Goal: Use online tool/utility: Utilize a website feature to perform a specific function

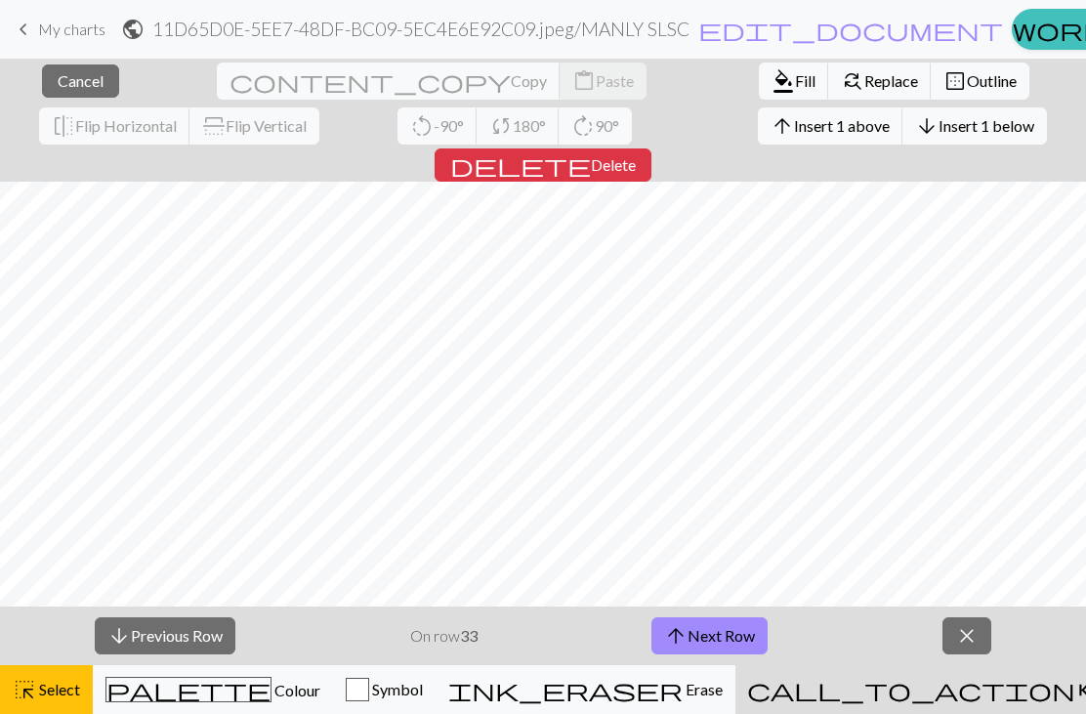
click at [80, 685] on span "Select" at bounding box center [58, 689] width 44 height 19
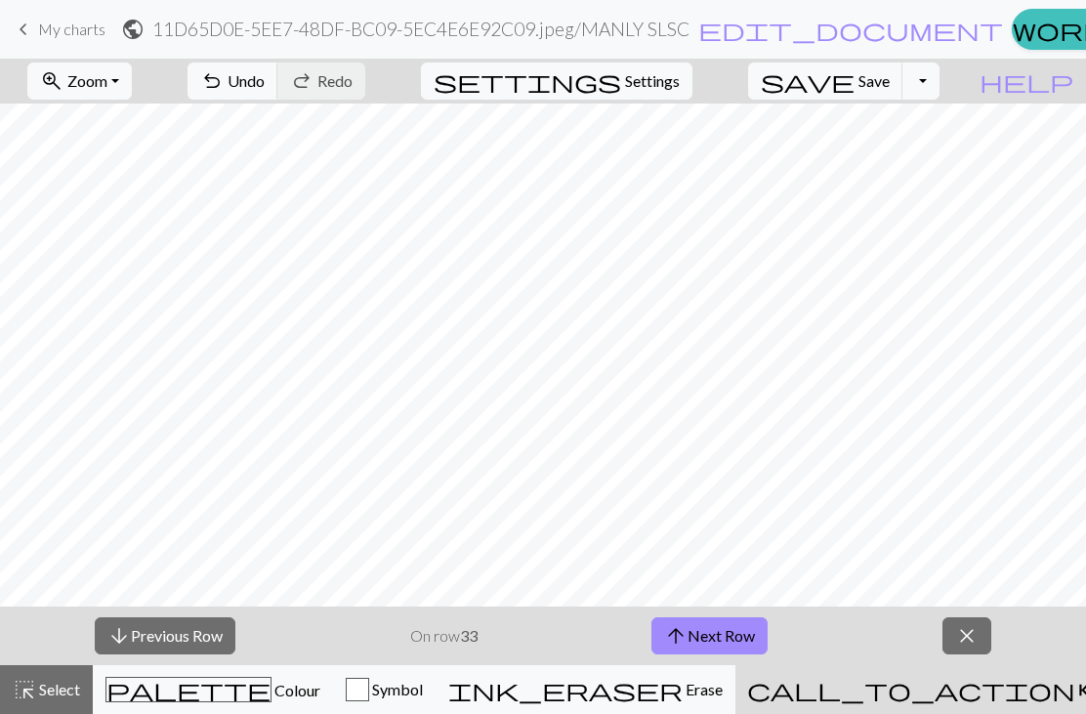
click at [80, 685] on span "Select" at bounding box center [58, 689] width 44 height 19
click at [80, 682] on span "Select" at bounding box center [58, 689] width 44 height 19
click at [80, 679] on div "highlight_alt Select Select" at bounding box center [46, 689] width 67 height 23
click at [320, 698] on span "Colour" at bounding box center [296, 690] width 49 height 19
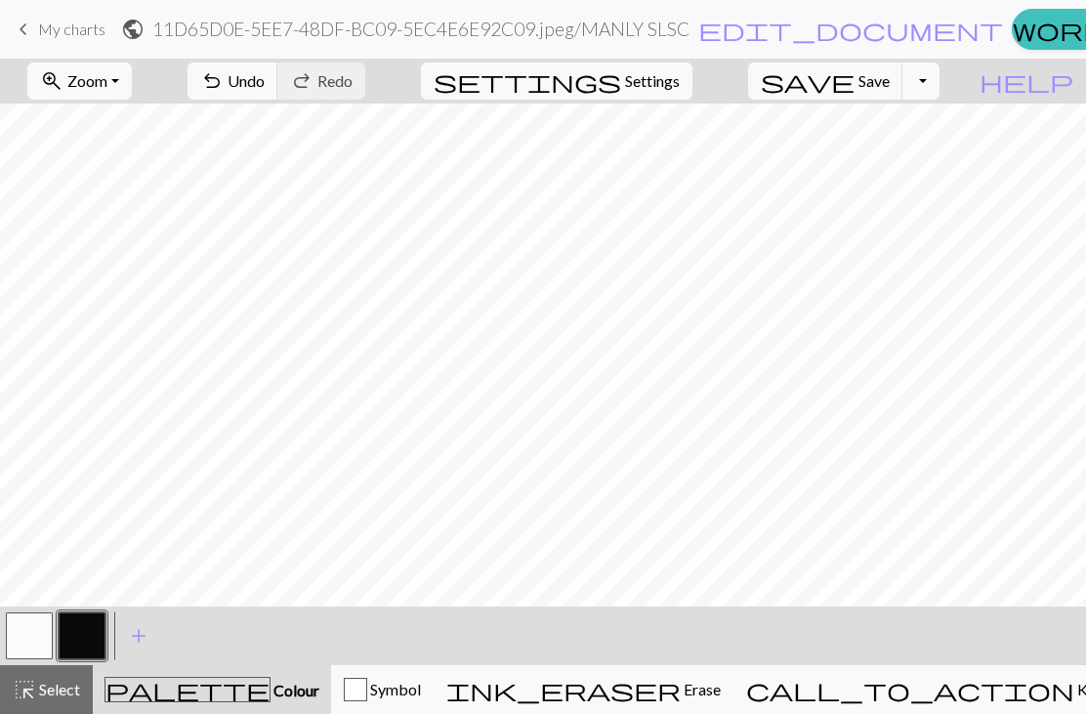
click at [140, 641] on span "add" at bounding box center [138, 635] width 23 height 27
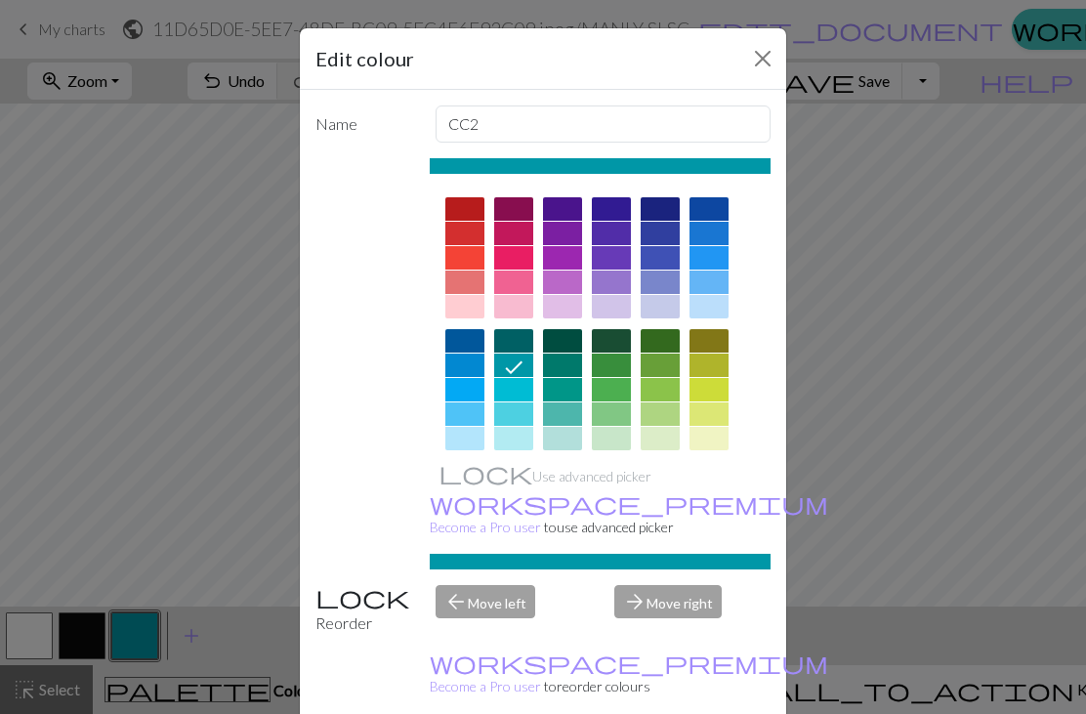
click at [465, 260] on div at bounding box center [464, 257] width 39 height 23
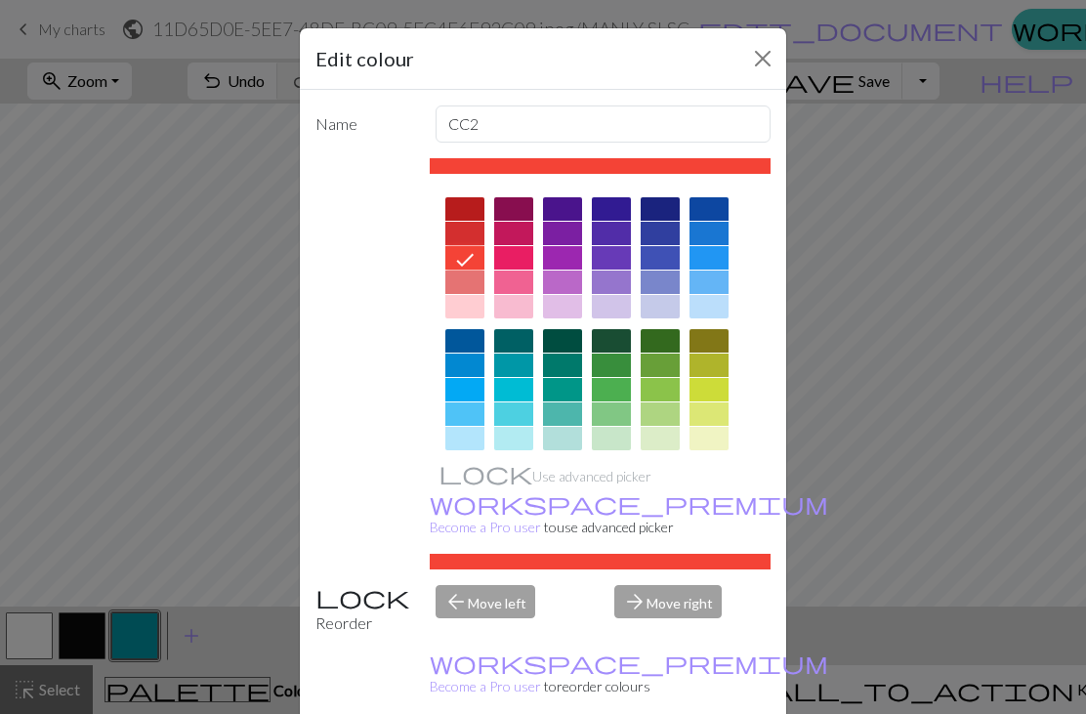
click at [215, 642] on div "Edit colour Name CC2 Use advanced picker workspace_premium Become a Pro user to…" at bounding box center [543, 357] width 1086 height 714
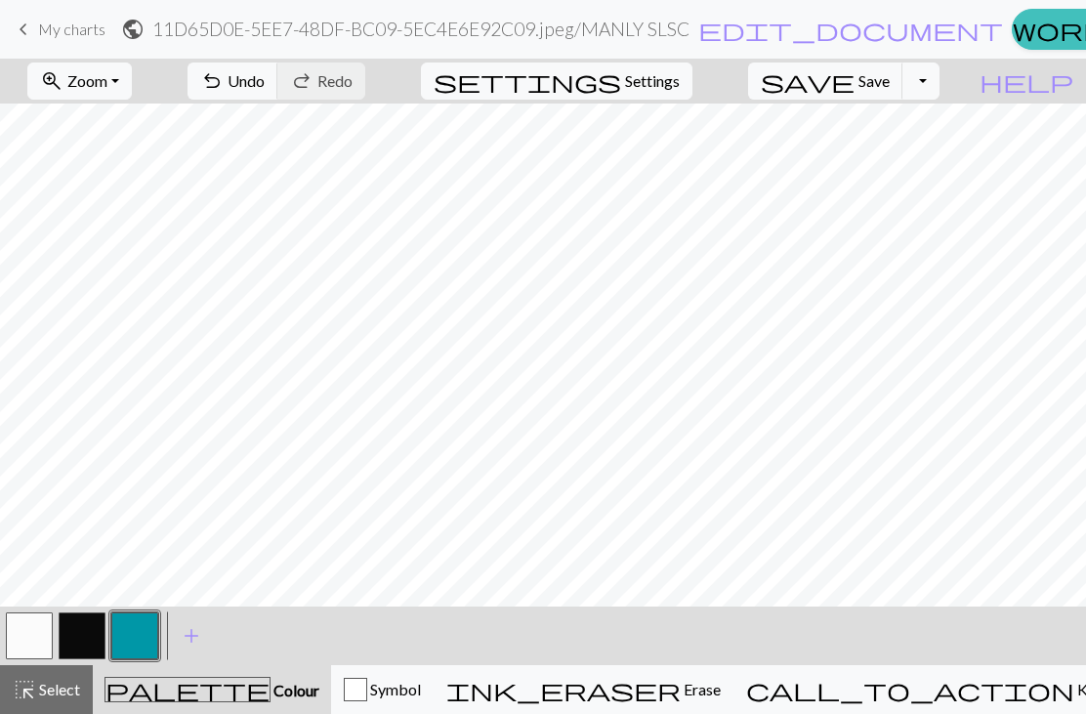
click at [144, 640] on button "button" at bounding box center [134, 636] width 47 height 47
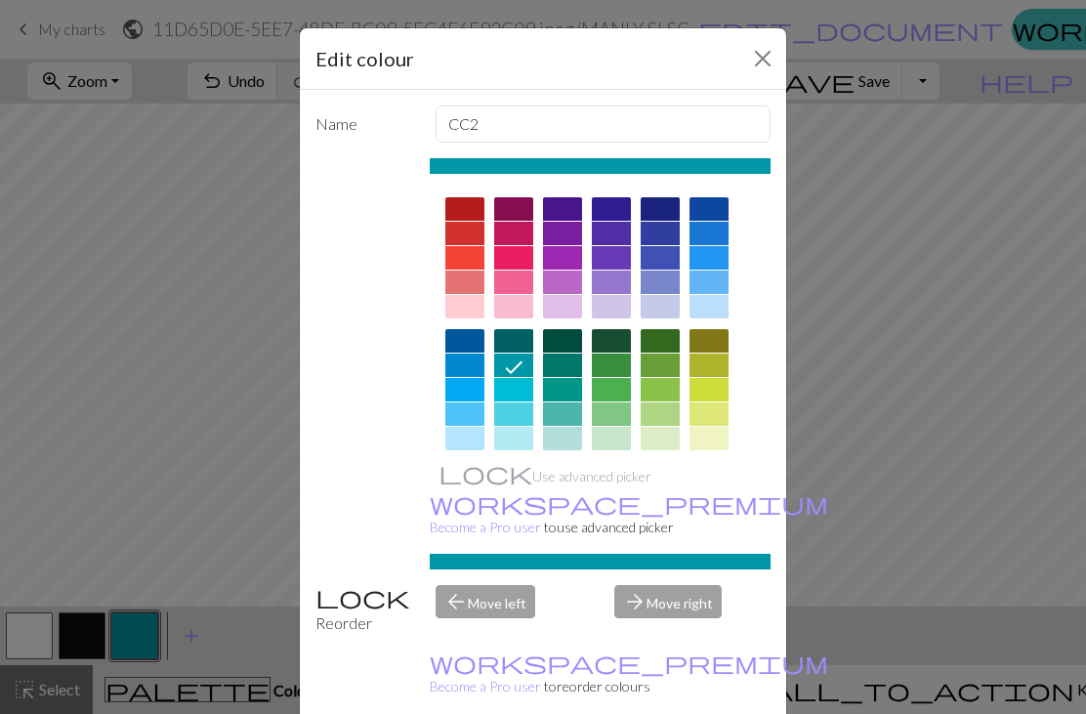
click at [460, 206] on div at bounding box center [464, 208] width 39 height 23
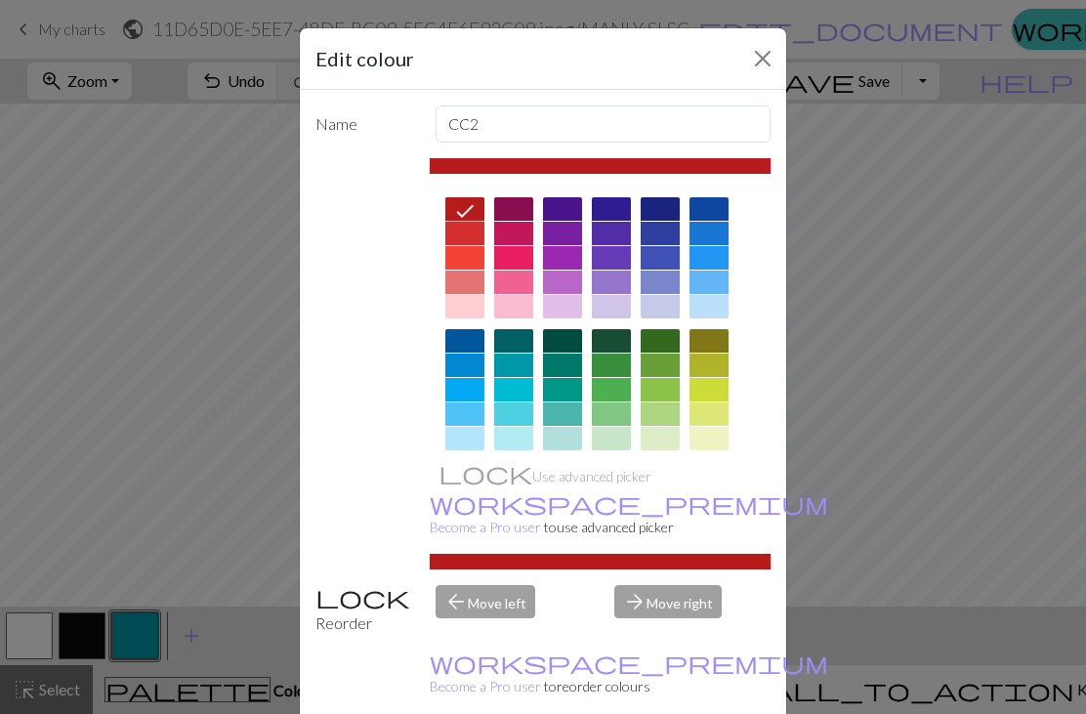
click at [822, 637] on div "Edit colour Name CC2 Use advanced picker workspace_premium Become a Pro user to…" at bounding box center [543, 357] width 1086 height 714
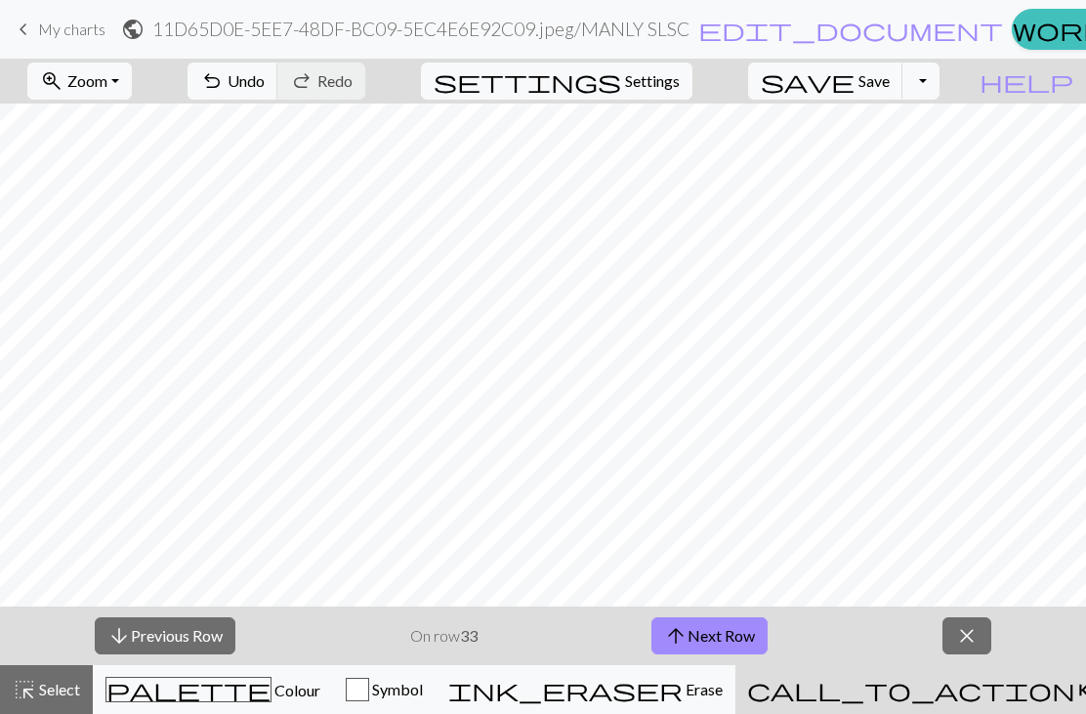
click at [271, 690] on span "palette" at bounding box center [188, 689] width 164 height 27
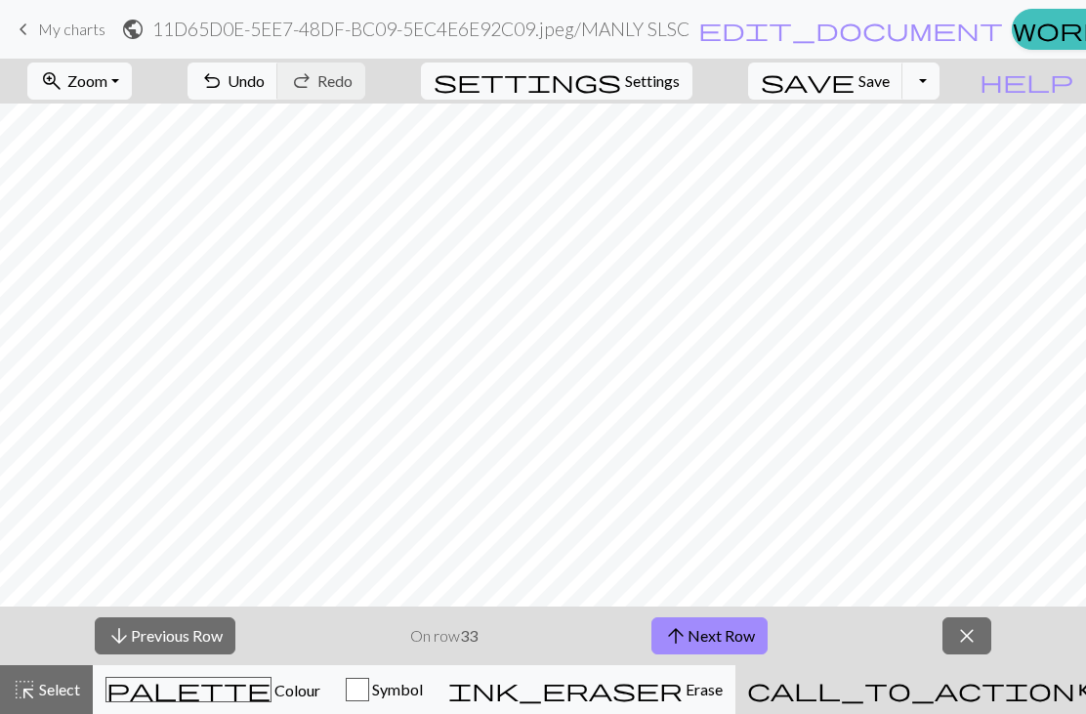
click at [682, 642] on span "arrow_upward" at bounding box center [675, 635] width 23 height 27
click at [677, 638] on span "arrow_upward" at bounding box center [675, 635] width 23 height 27
click at [676, 638] on span "arrow_upward" at bounding box center [675, 635] width 23 height 27
click at [677, 629] on span "arrow_upward" at bounding box center [675, 635] width 23 height 27
click at [677, 628] on span "arrow_upward" at bounding box center [675, 635] width 23 height 27
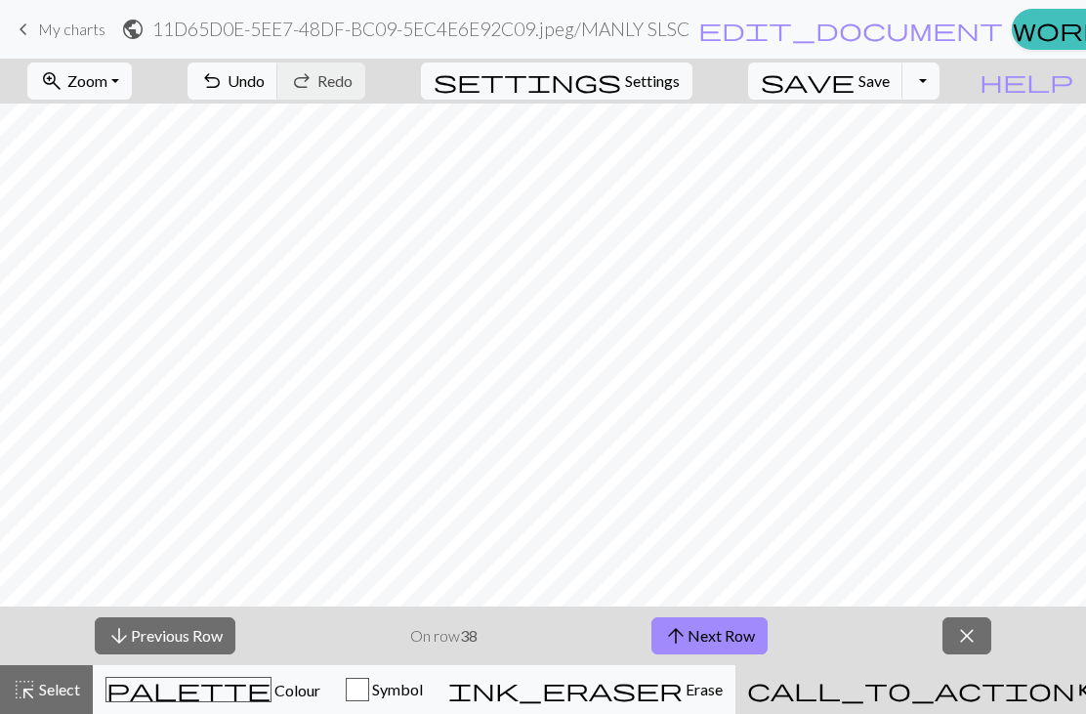
click at [688, 633] on button "arrow_upward Next Row" at bounding box center [710, 635] width 116 height 37
click at [687, 633] on span "arrow_upward" at bounding box center [675, 635] width 23 height 27
click at [689, 636] on button "arrow_upward Next Row" at bounding box center [710, 635] width 116 height 37
click at [689, 635] on button "arrow_upward Next Row" at bounding box center [710, 635] width 116 height 37
click at [692, 636] on button "arrow_upward Next Row" at bounding box center [710, 635] width 116 height 37
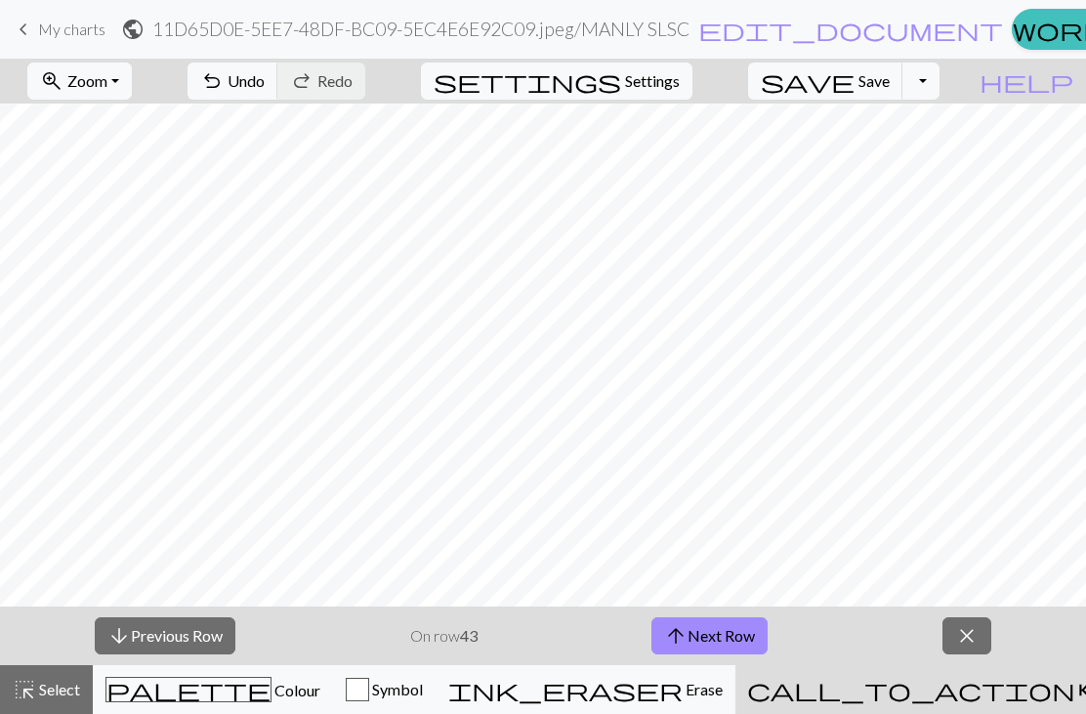
click at [691, 630] on button "arrow_upward Next Row" at bounding box center [710, 635] width 116 height 37
click at [690, 628] on button "arrow_upward Next Row" at bounding box center [710, 635] width 116 height 37
click at [320, 691] on span "Colour" at bounding box center [296, 690] width 49 height 19
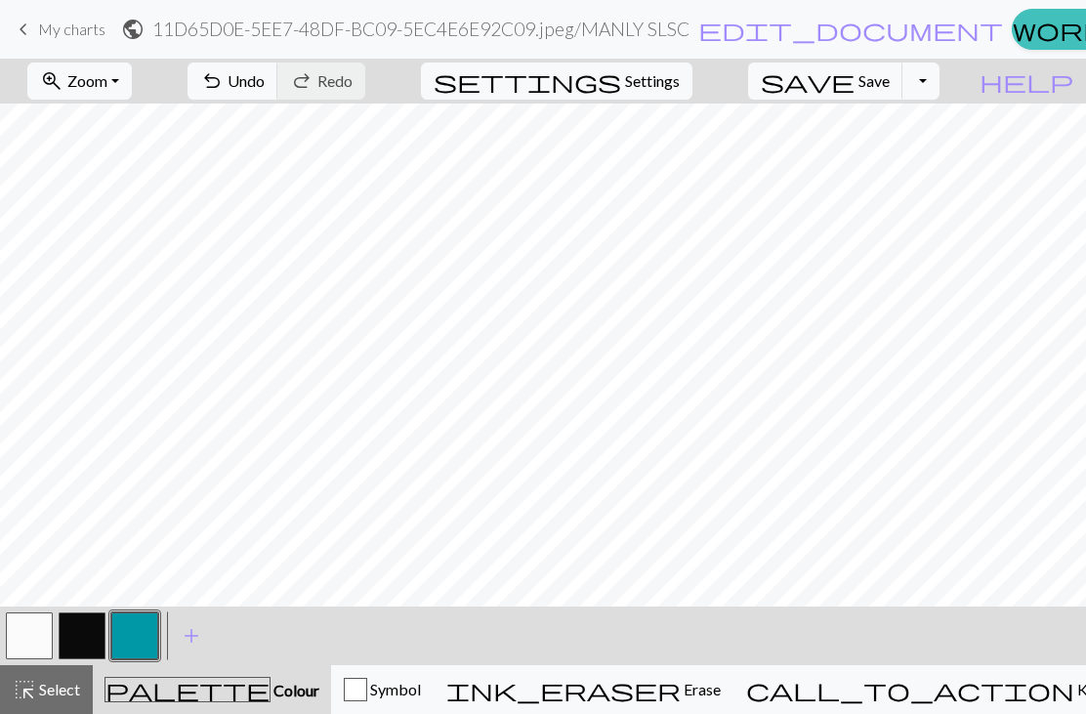
click at [81, 638] on button "button" at bounding box center [82, 636] width 47 height 47
click at [38, 634] on button "button" at bounding box center [29, 636] width 47 height 47
click at [89, 627] on button "button" at bounding box center [82, 636] width 47 height 47
click at [34, 632] on button "button" at bounding box center [29, 636] width 47 height 47
click at [85, 629] on button "button" at bounding box center [82, 636] width 47 height 47
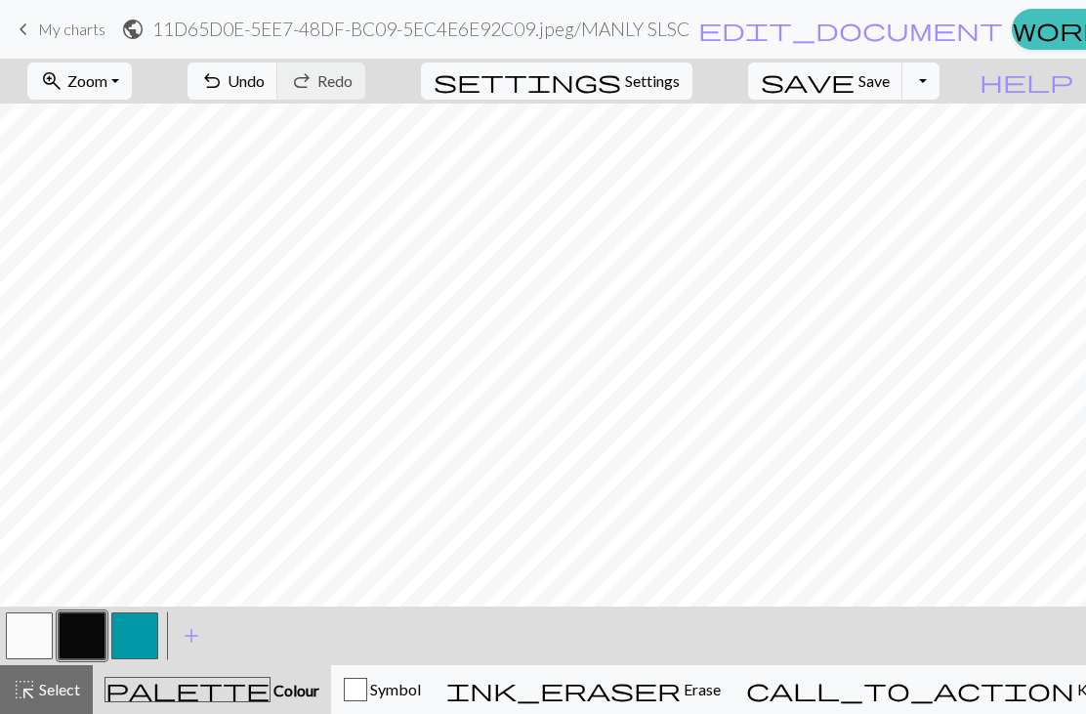
click at [22, 635] on button "button" at bounding box center [29, 636] width 47 height 47
click at [89, 624] on button "button" at bounding box center [82, 636] width 47 height 47
click at [19, 643] on button "button" at bounding box center [29, 636] width 47 height 47
click at [88, 635] on button "button" at bounding box center [82, 636] width 47 height 47
click at [41, 626] on button "button" at bounding box center [29, 636] width 47 height 47
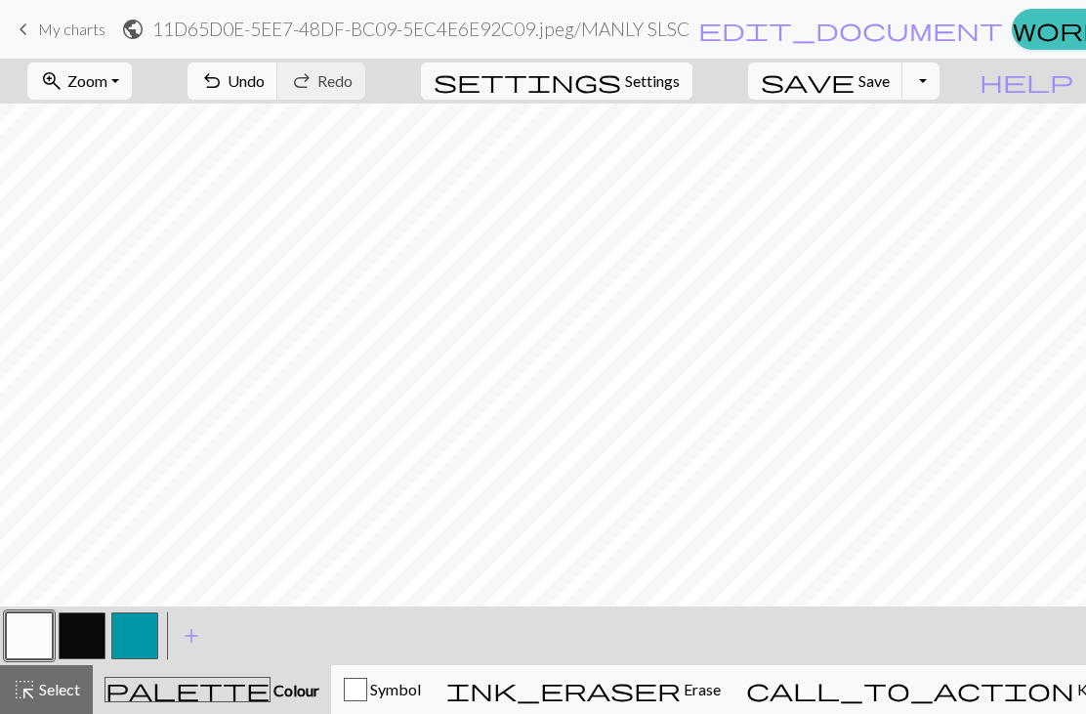
click at [81, 636] on button "button" at bounding box center [82, 636] width 47 height 47
click at [38, 631] on button "button" at bounding box center [29, 636] width 47 height 47
click at [87, 620] on button "button" at bounding box center [82, 636] width 47 height 47
click at [29, 639] on button "button" at bounding box center [29, 636] width 47 height 47
click at [81, 640] on button "button" at bounding box center [82, 636] width 47 height 47
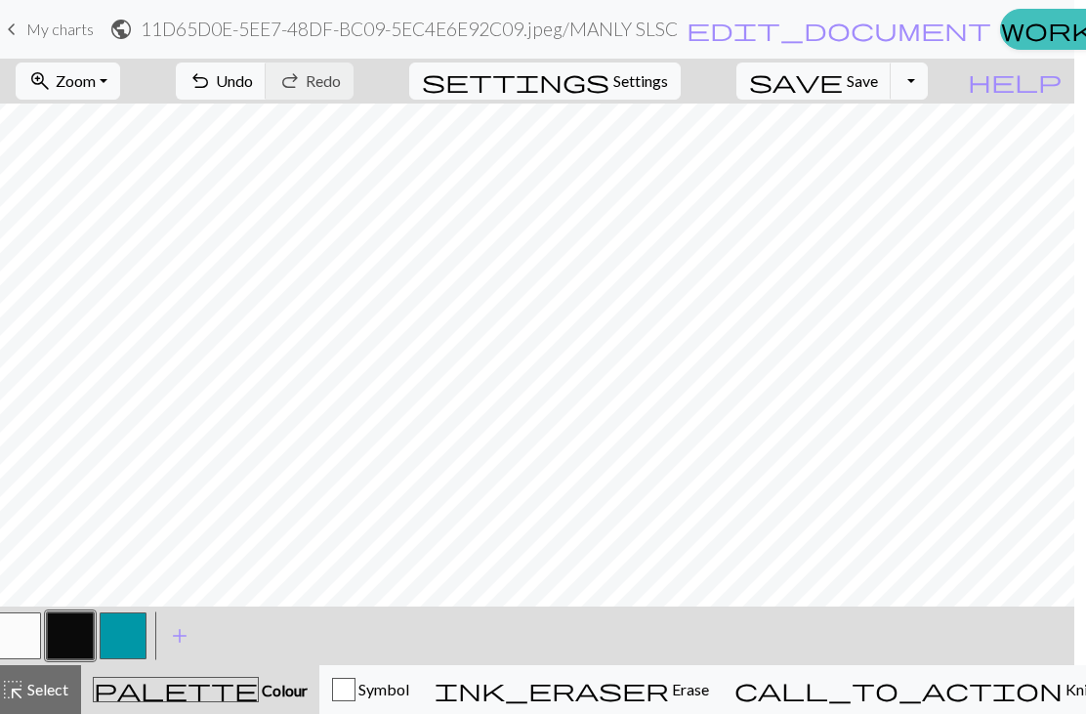
scroll to position [0, 13]
click at [38, 633] on button "button" at bounding box center [16, 636] width 47 height 47
click at [72, 639] on button "button" at bounding box center [69, 636] width 47 height 47
click at [68, 628] on button "button" at bounding box center [69, 636] width 47 height 47
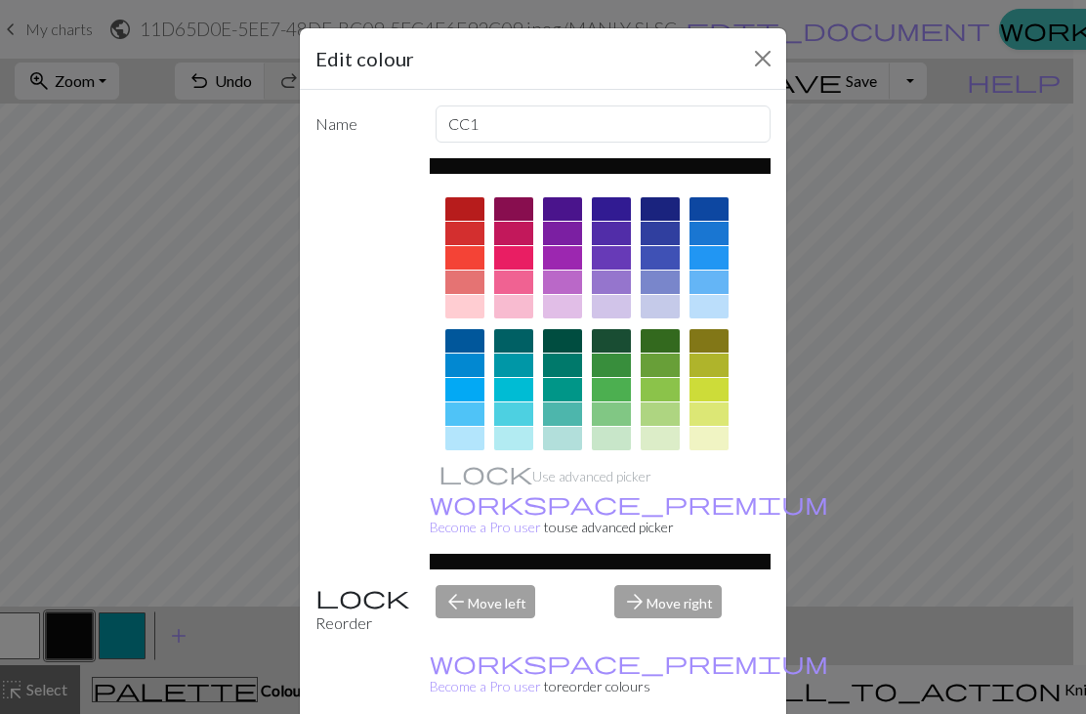
click at [19, 477] on div "Edit colour Name CC1 Use advanced picker workspace_premium Become a Pro user to…" at bounding box center [543, 357] width 1086 height 714
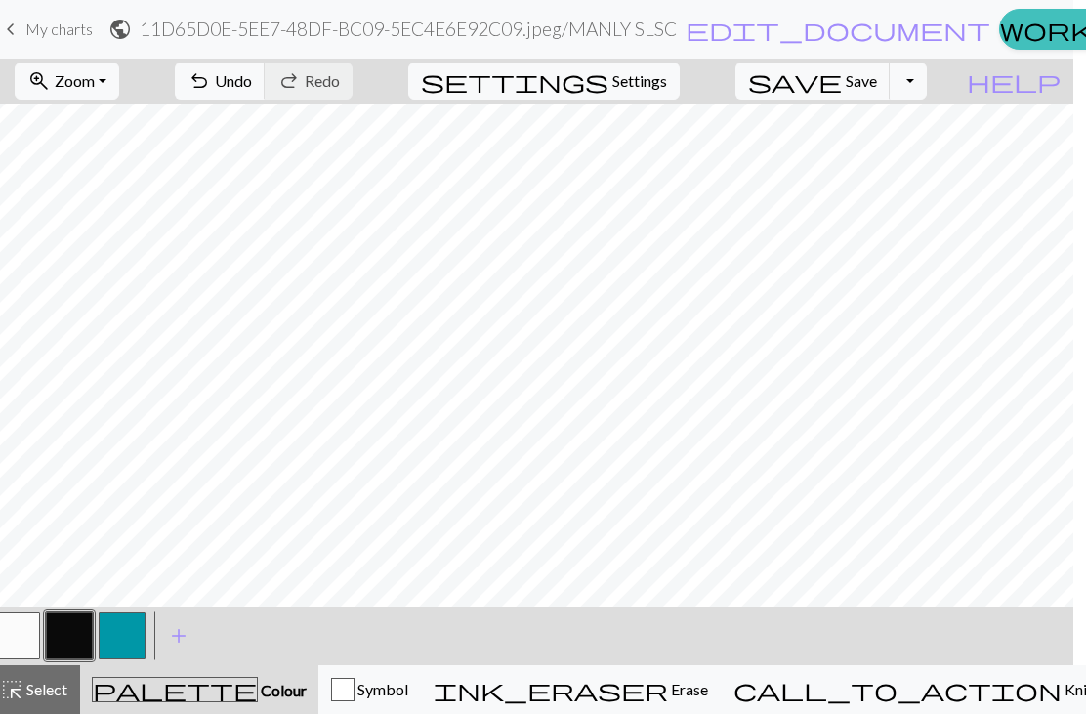
click at [18, 631] on button "button" at bounding box center [16, 636] width 47 height 47
click at [74, 628] on button "button" at bounding box center [69, 636] width 47 height 47
click at [38, 624] on button "button" at bounding box center [16, 636] width 47 height 47
click at [74, 626] on button "button" at bounding box center [69, 636] width 47 height 47
click at [31, 635] on button "button" at bounding box center [16, 636] width 47 height 47
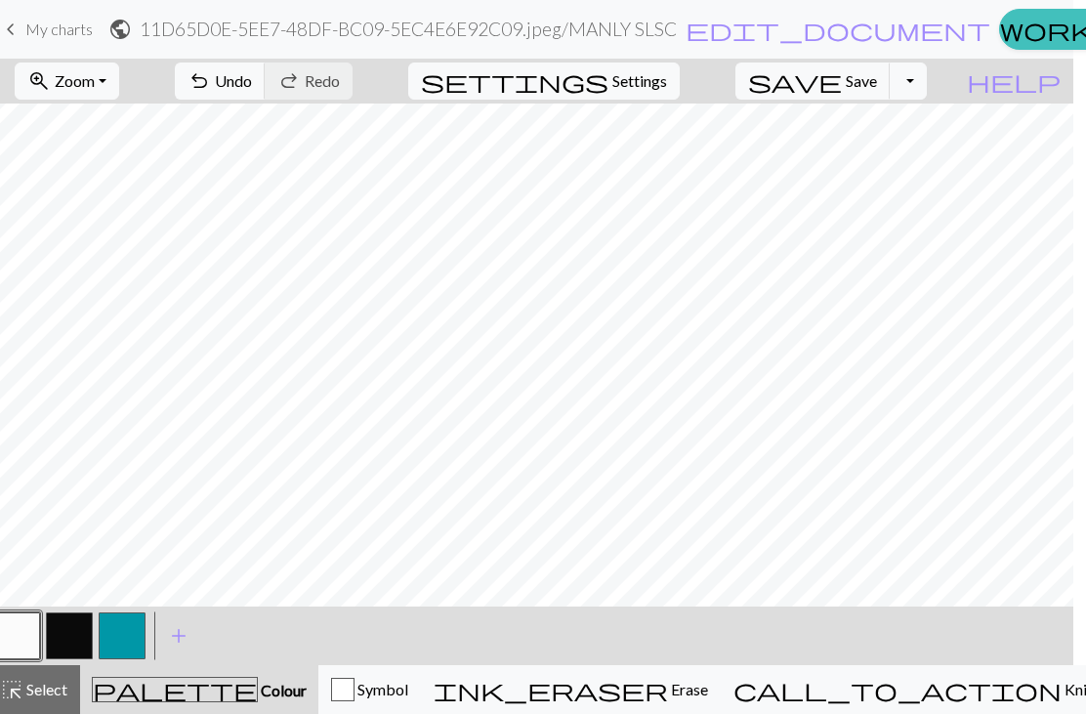
click at [66, 623] on button "button" at bounding box center [69, 636] width 47 height 47
click at [34, 639] on button "button" at bounding box center [16, 636] width 47 height 47
click at [84, 623] on button "button" at bounding box center [69, 636] width 47 height 47
click at [36, 628] on button "button" at bounding box center [16, 636] width 47 height 47
click at [71, 630] on button "button" at bounding box center [69, 636] width 47 height 47
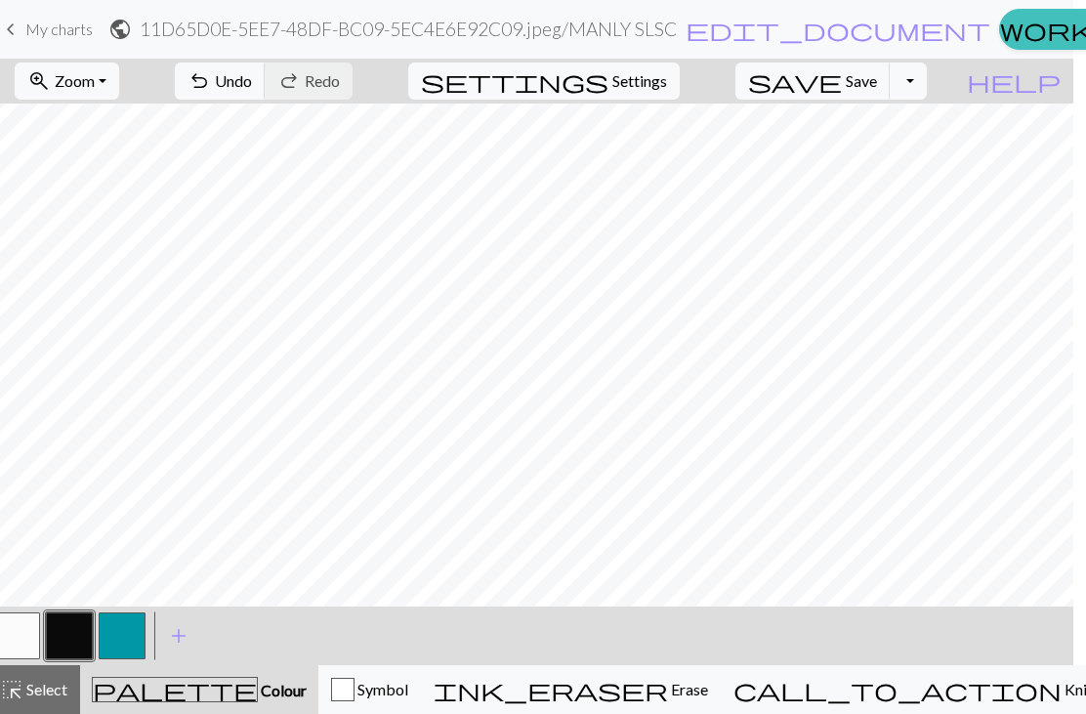
click at [28, 631] on button "button" at bounding box center [16, 636] width 47 height 47
click at [64, 628] on button "button" at bounding box center [69, 636] width 47 height 47
click at [26, 639] on button "button" at bounding box center [16, 636] width 47 height 47
click at [62, 638] on button "button" at bounding box center [69, 636] width 47 height 47
click at [27, 638] on button "button" at bounding box center [16, 636] width 47 height 47
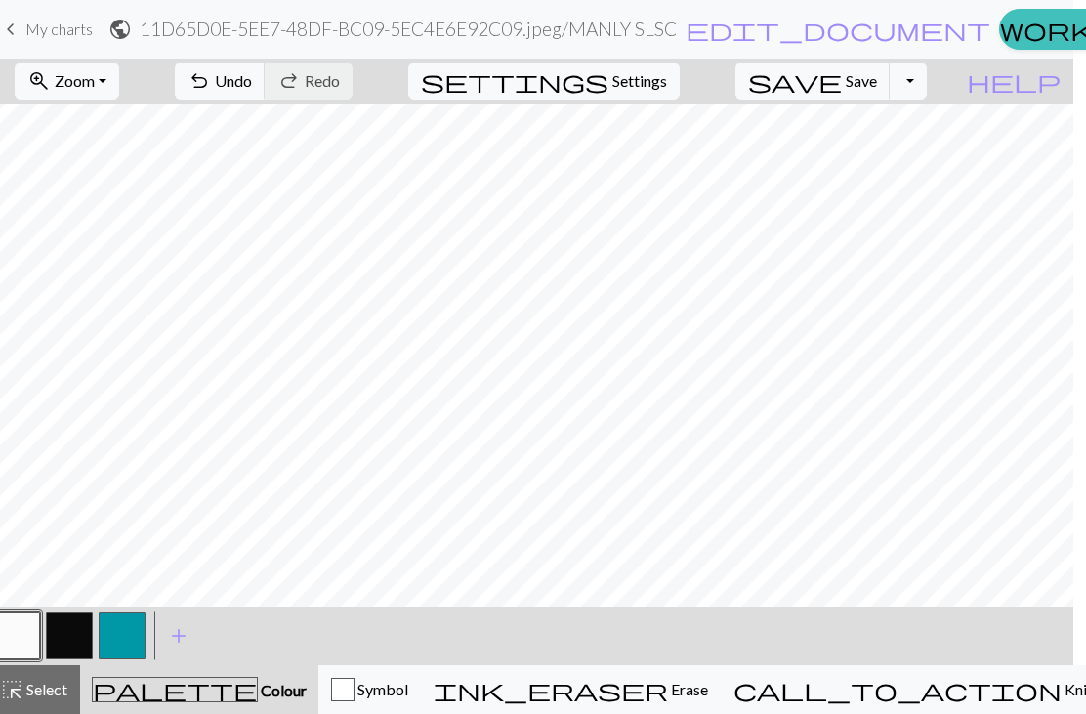
click at [81, 623] on button "button" at bounding box center [69, 636] width 47 height 47
click at [37, 631] on button "button" at bounding box center [16, 636] width 47 height 47
click at [74, 636] on button "button" at bounding box center [69, 636] width 47 height 47
click at [25, 633] on button "button" at bounding box center [16, 636] width 47 height 47
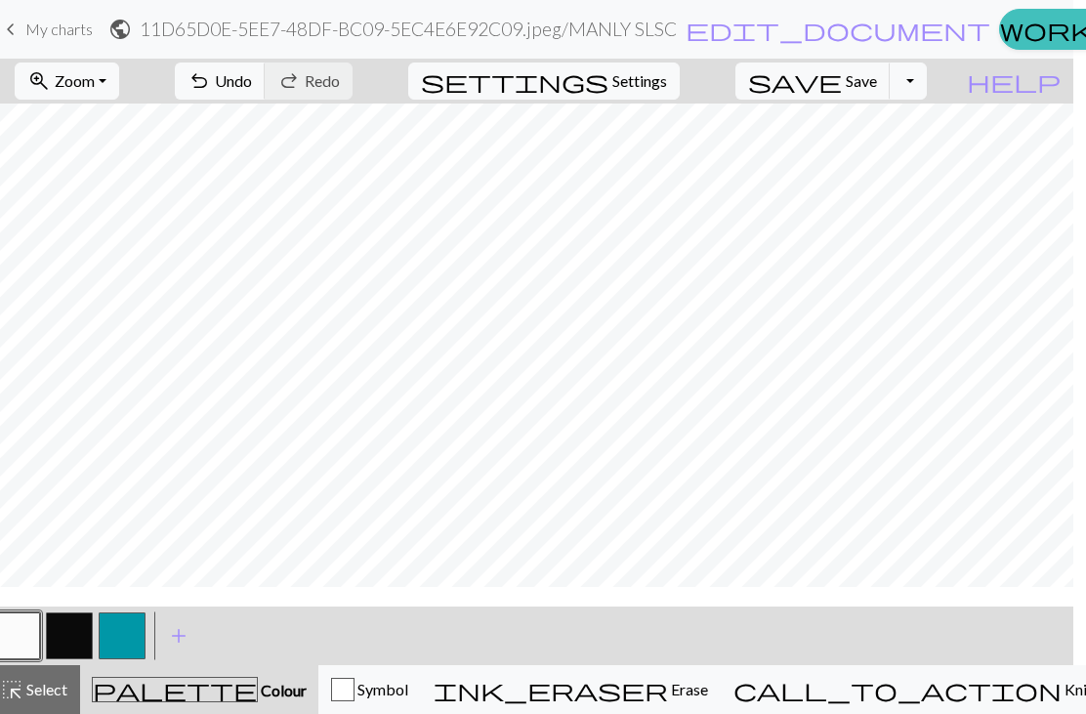
scroll to position [0, 0]
click at [71, 636] on button "button" at bounding box center [69, 636] width 47 height 47
click at [30, 631] on button "button" at bounding box center [16, 636] width 47 height 47
click at [66, 633] on button "button" at bounding box center [69, 636] width 47 height 47
click at [29, 632] on button "button" at bounding box center [16, 636] width 47 height 47
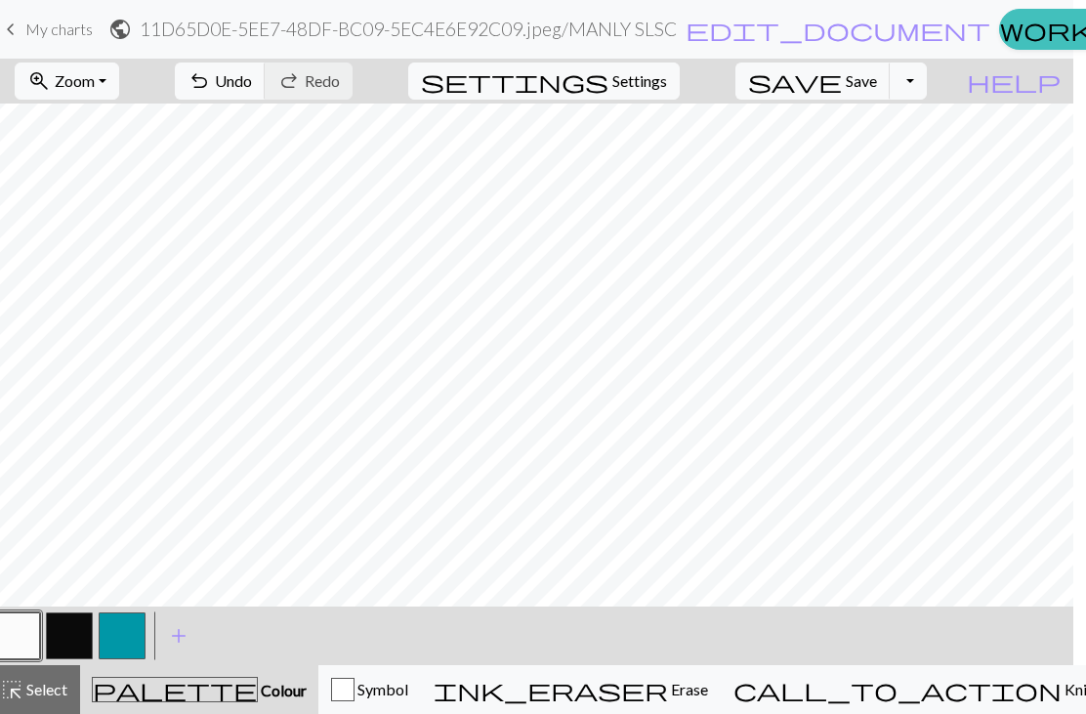
click at [80, 647] on button "button" at bounding box center [69, 636] width 47 height 47
click at [33, 635] on button "button" at bounding box center [16, 636] width 47 height 47
click at [71, 640] on button "button" at bounding box center [69, 636] width 47 height 47
click at [26, 640] on button "button" at bounding box center [16, 636] width 47 height 47
click at [70, 631] on button "button" at bounding box center [69, 636] width 47 height 47
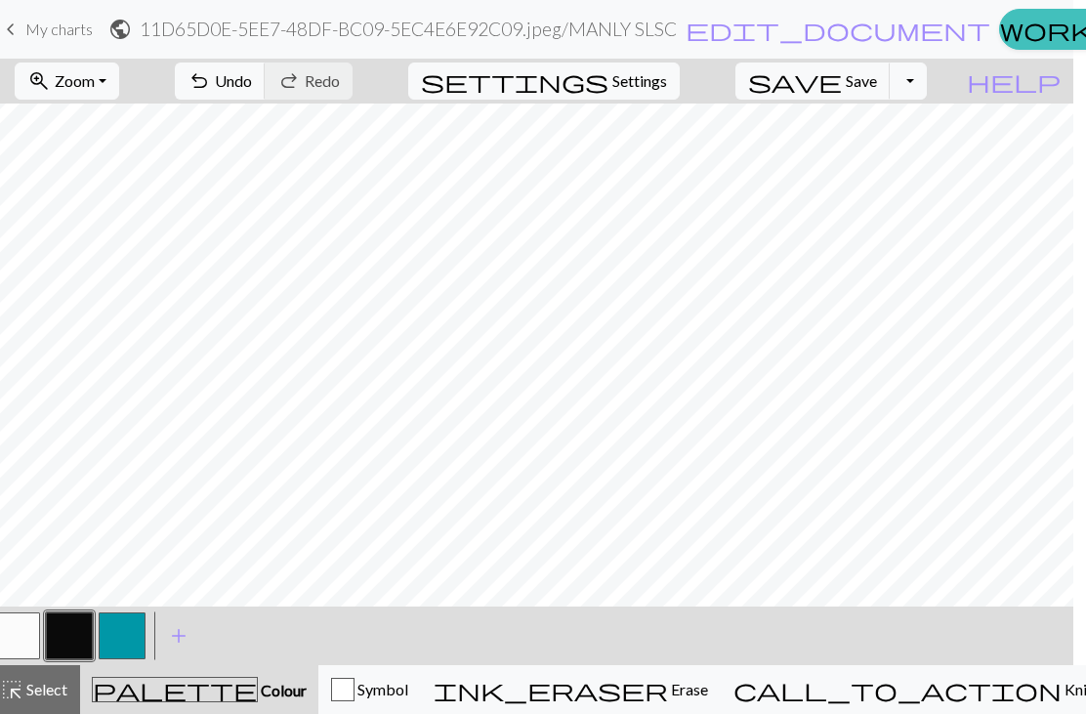
click at [39, 630] on button "button" at bounding box center [16, 636] width 47 height 47
click at [919, 691] on span "call_to_action" at bounding box center [898, 689] width 328 height 27
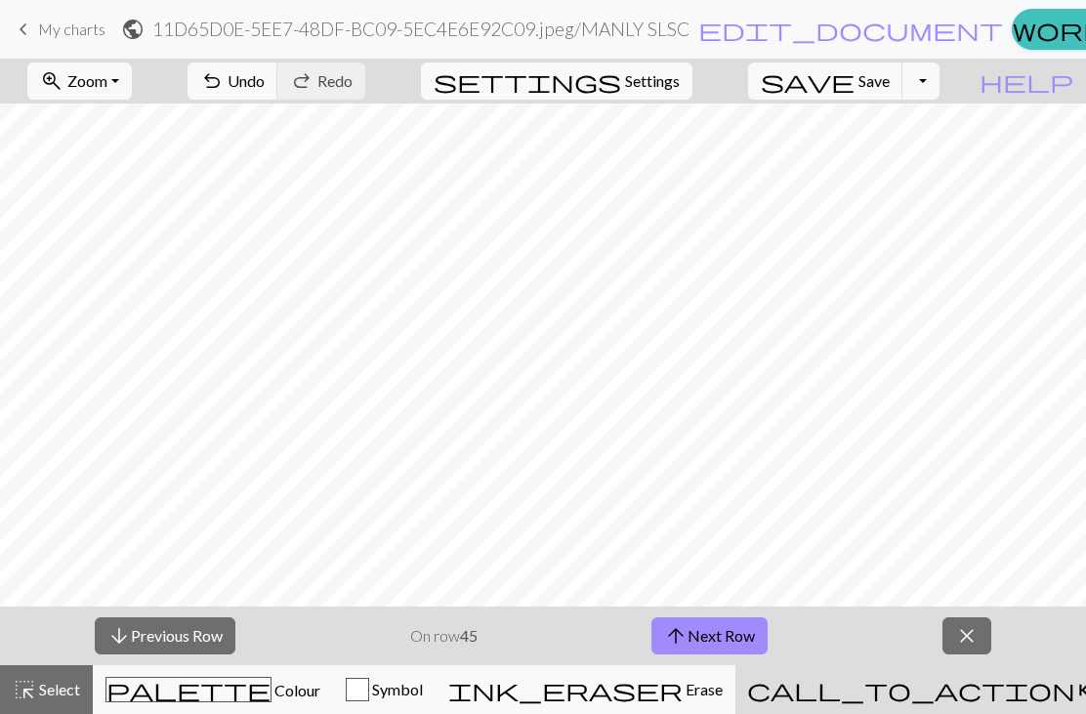
click at [703, 631] on button "arrow_upward Next Row" at bounding box center [710, 635] width 116 height 37
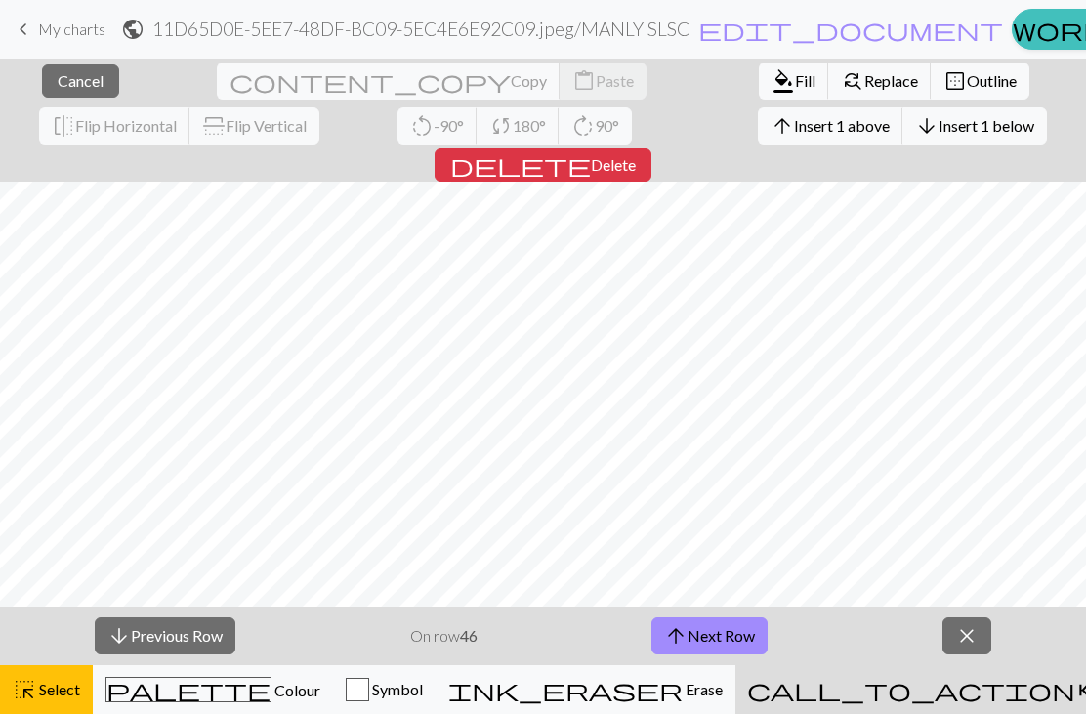
click at [58, 74] on span "Cancel" at bounding box center [81, 80] width 46 height 19
